Goal: Task Accomplishment & Management: Complete application form

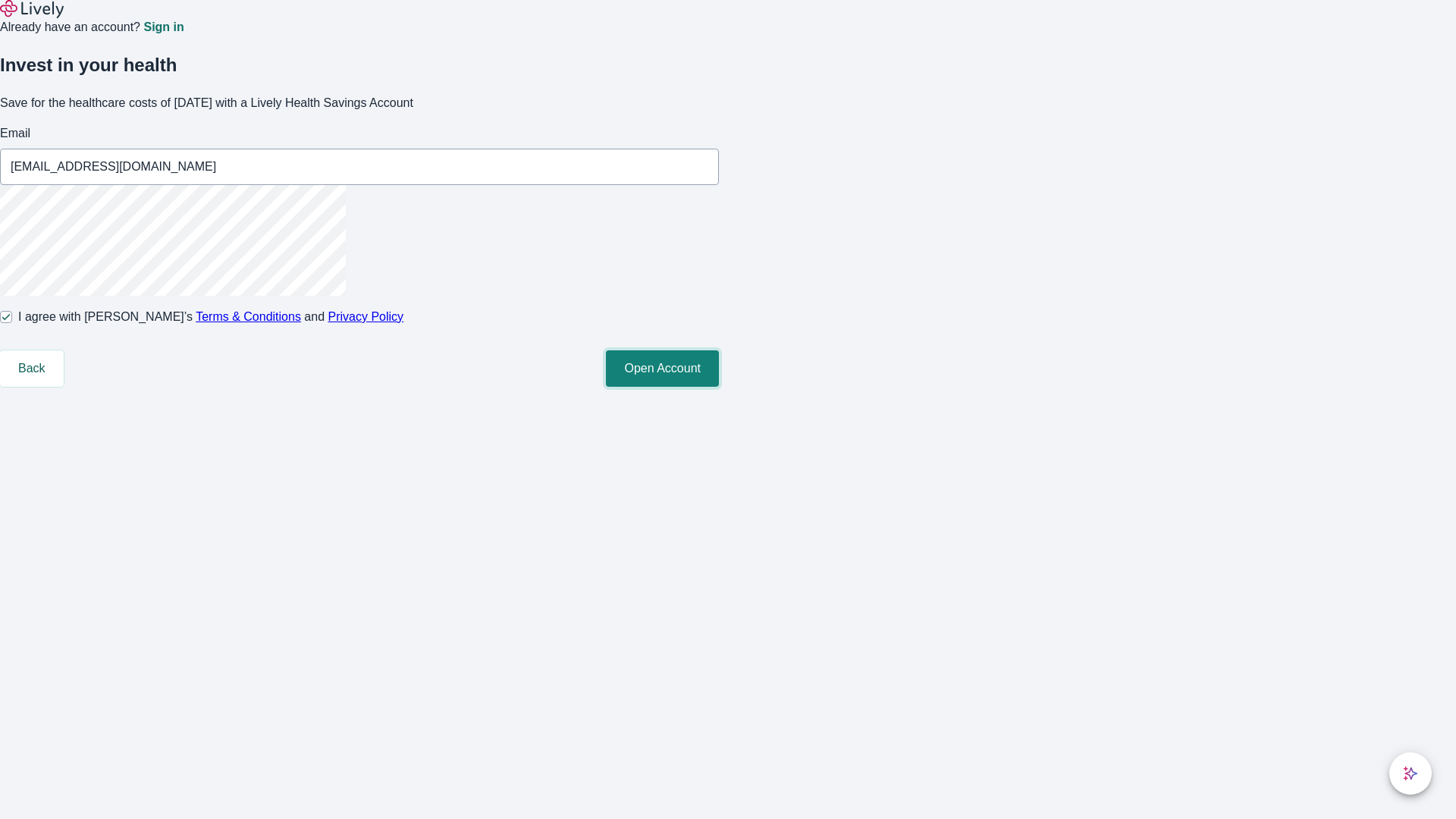
click at [719, 387] on button "Open Account" at bounding box center [662, 369] width 113 height 36
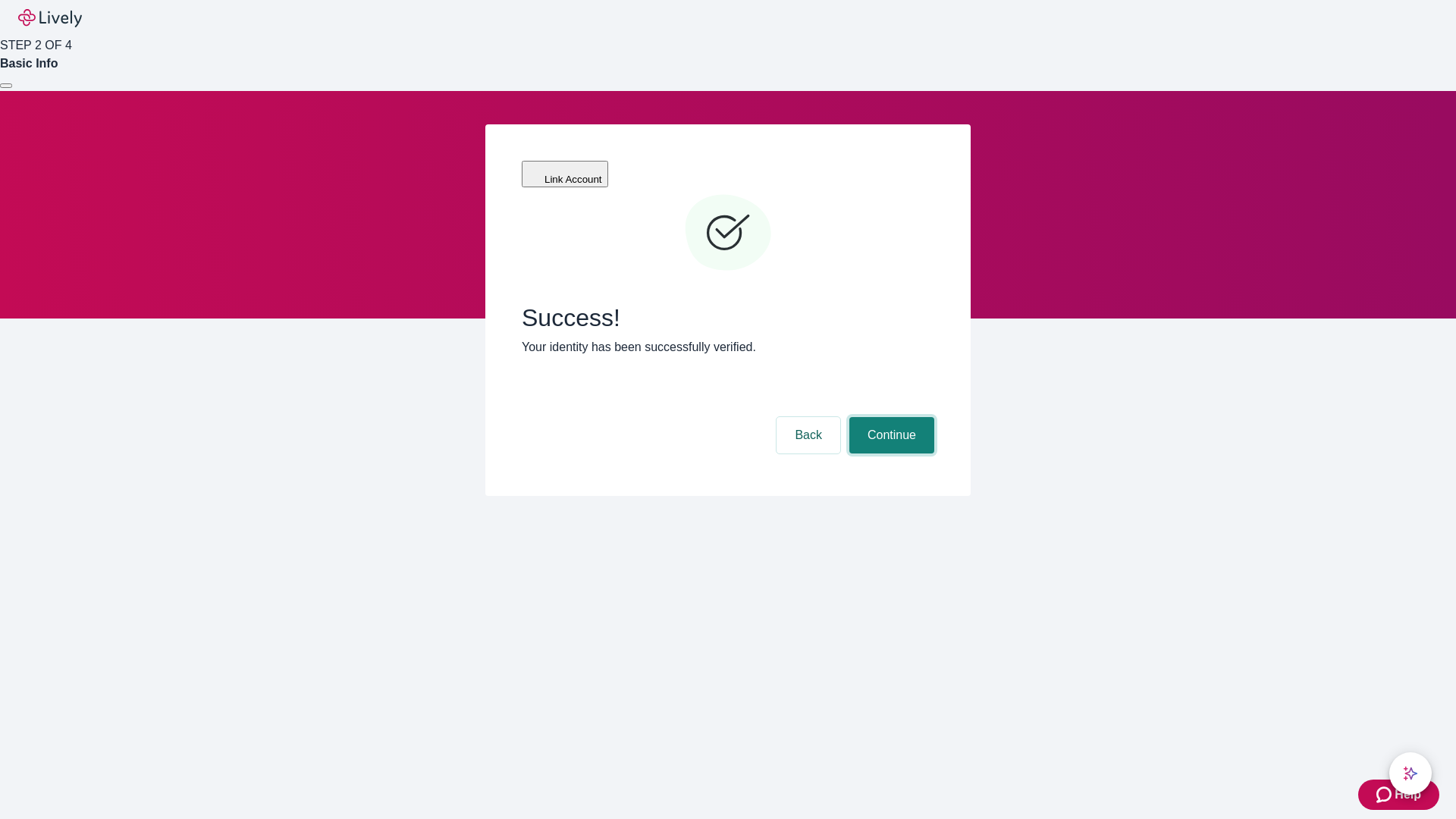
click at [890, 417] on button "Continue" at bounding box center [892, 435] width 85 height 36
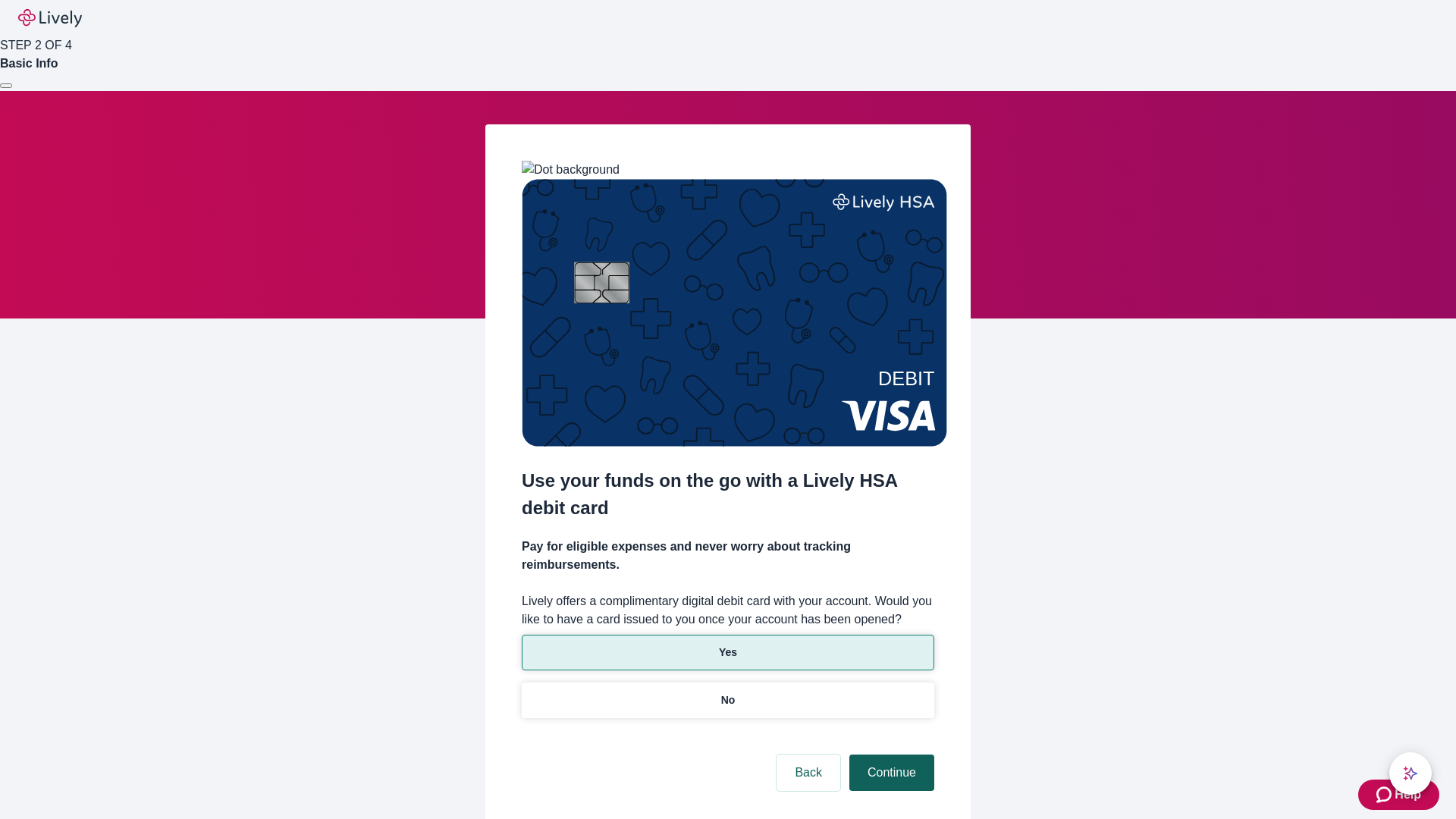
click at [727, 692] on p "No" at bounding box center [728, 700] width 14 height 16
click at [890, 754] on button "Continue" at bounding box center [892, 773] width 85 height 36
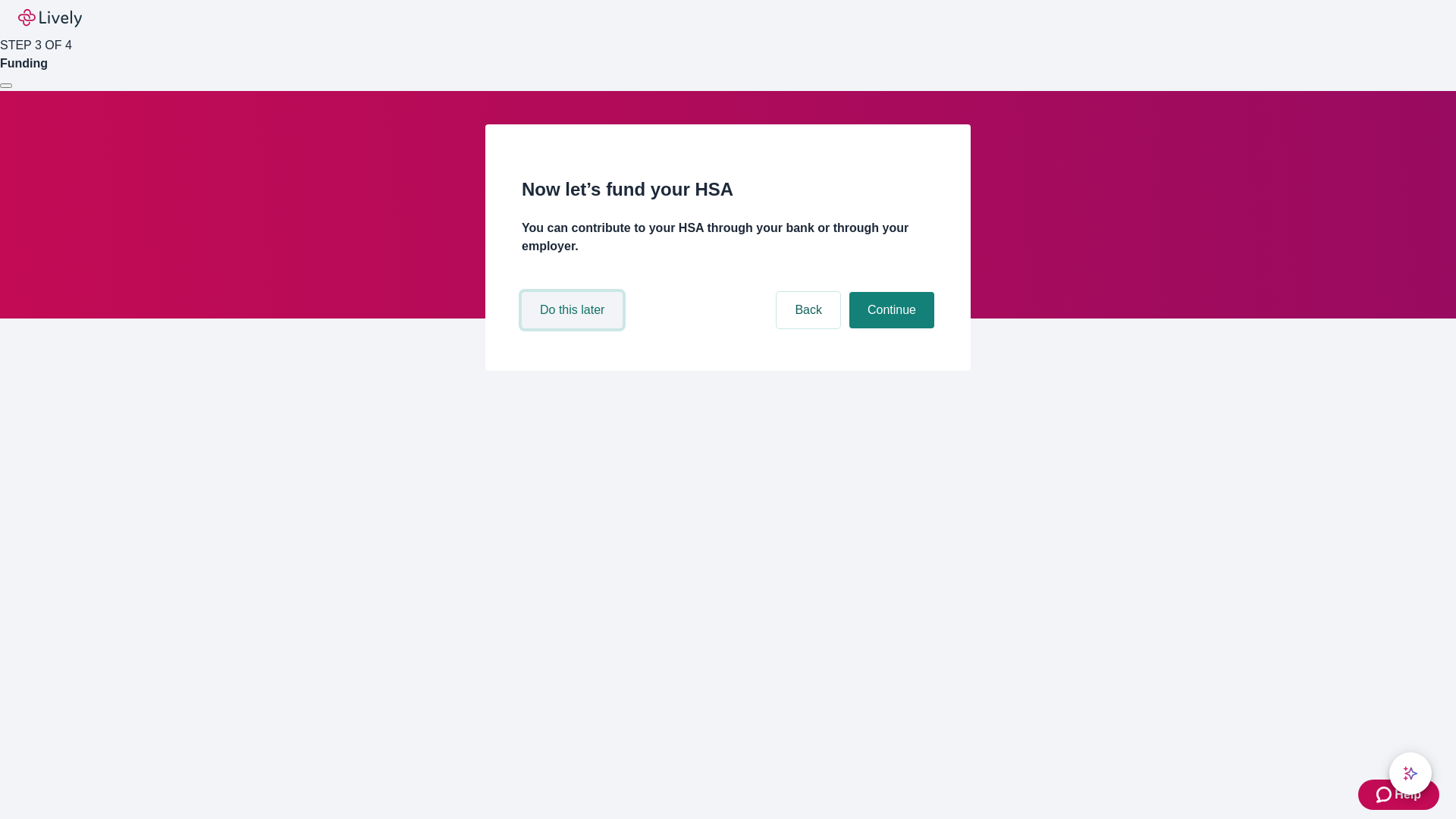
click at [574, 329] on button "Do this later" at bounding box center [572, 310] width 101 height 36
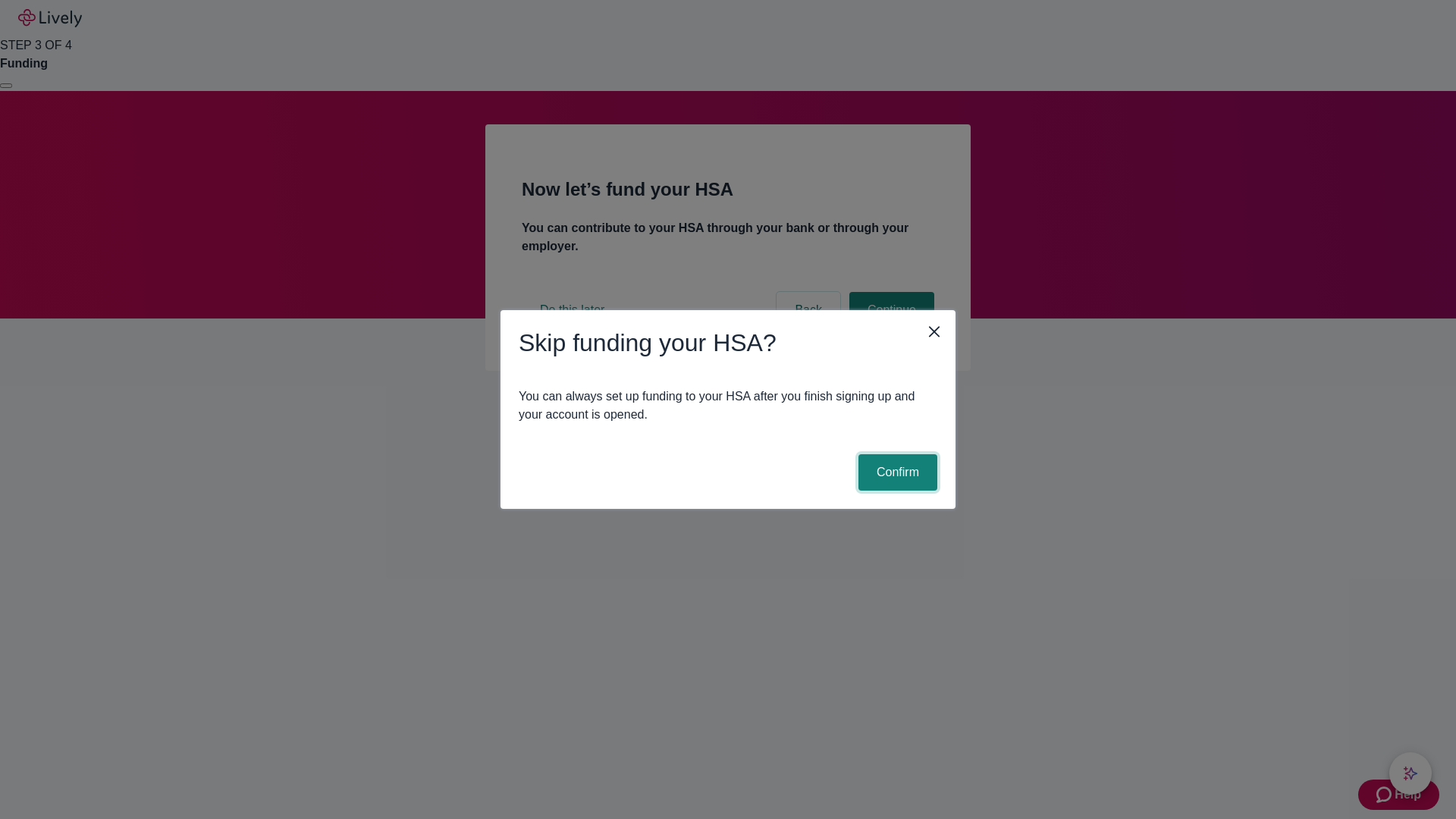
click at [896, 472] on button "Confirm" at bounding box center [898, 472] width 79 height 36
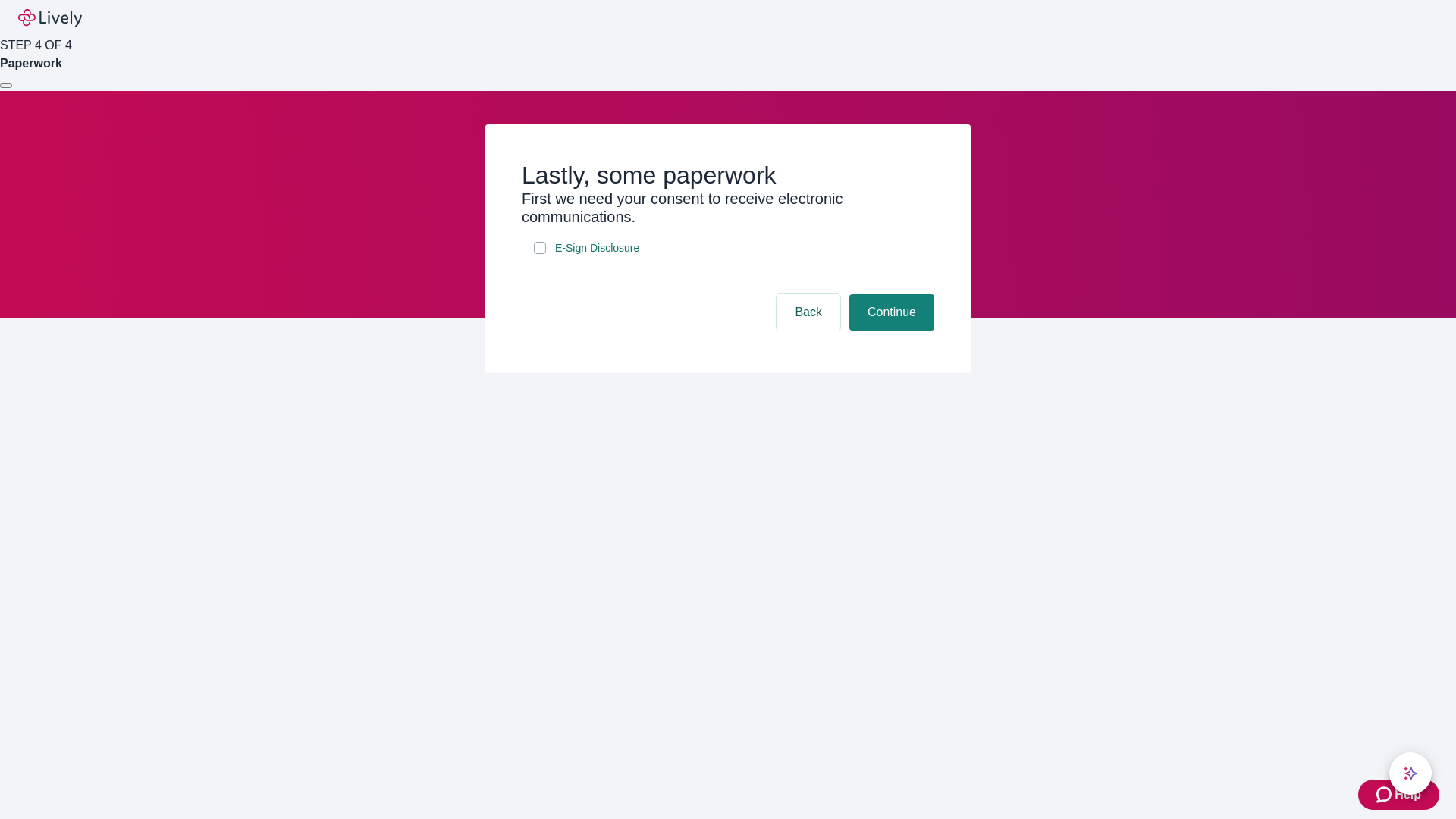
click at [540, 254] on input "E-Sign Disclosure" at bounding box center [540, 248] width 12 height 12
checkbox input "true"
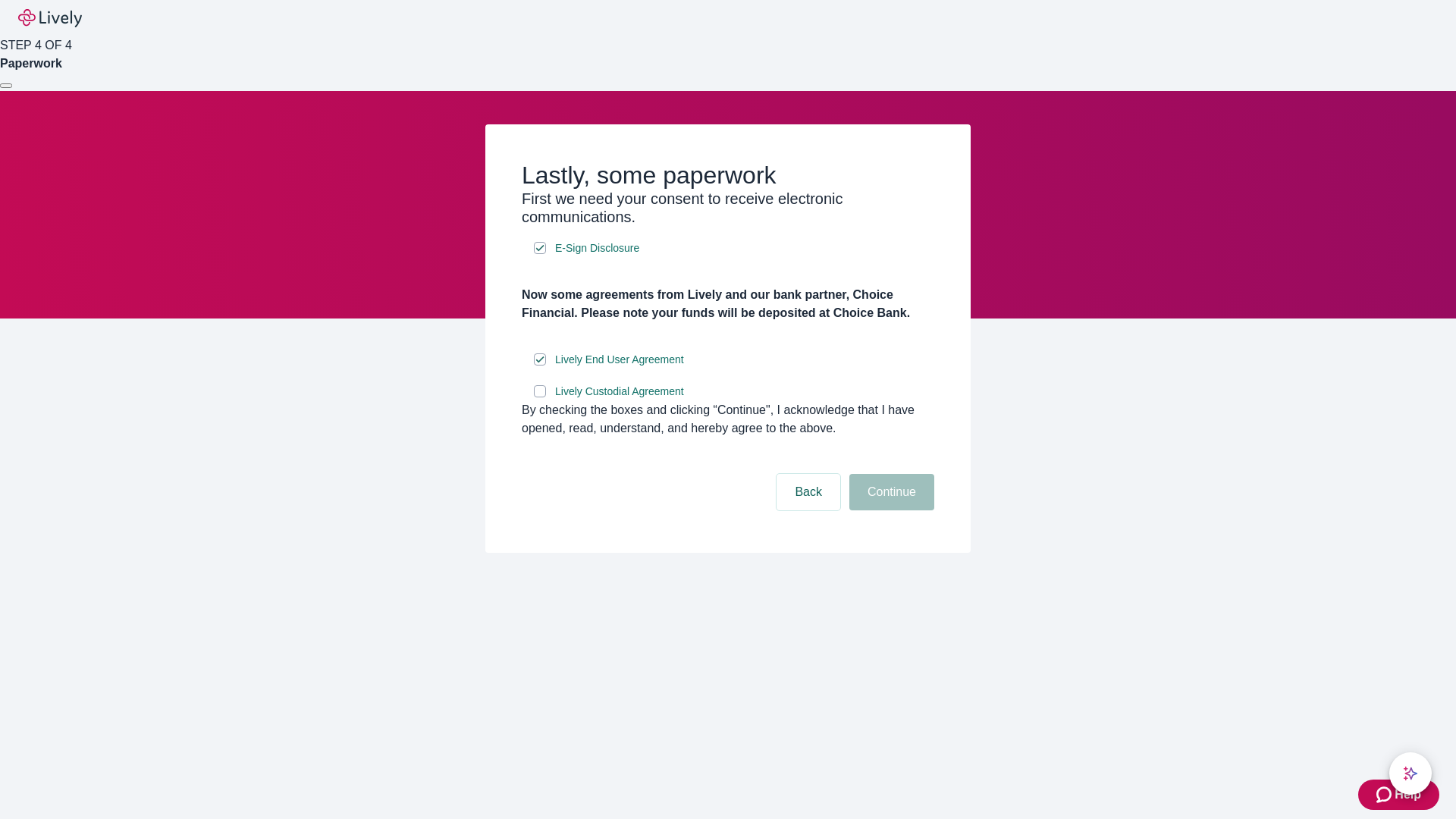
click at [540, 398] on input "Lively Custodial Agreement" at bounding box center [540, 392] width 12 height 12
checkbox input "true"
click at [890, 510] on button "Continue" at bounding box center [892, 492] width 85 height 36
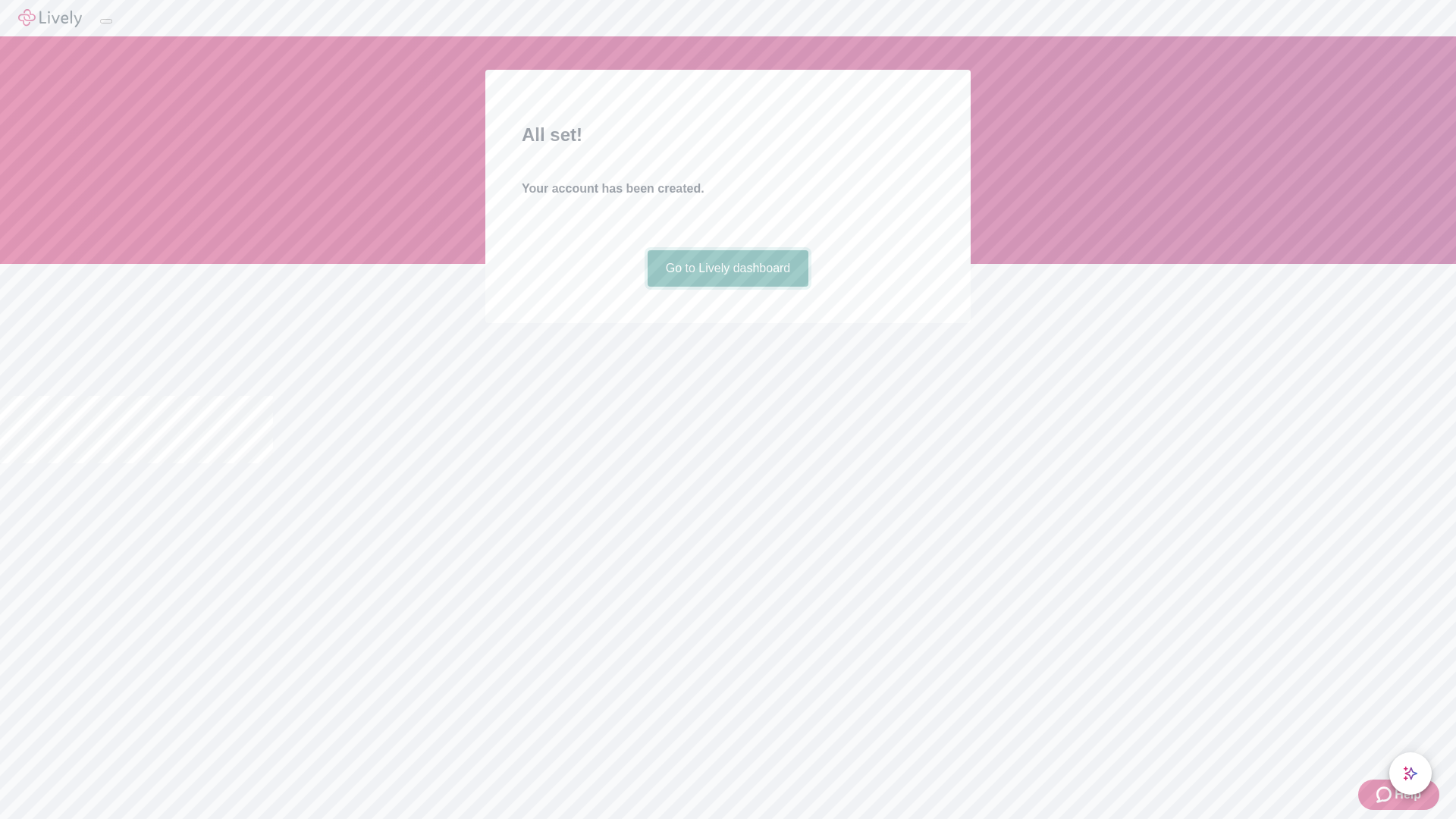
click at [727, 287] on link "Go to Lively dashboard" at bounding box center [728, 269] width 162 height 36
